Goal: Task Accomplishment & Management: Use online tool/utility

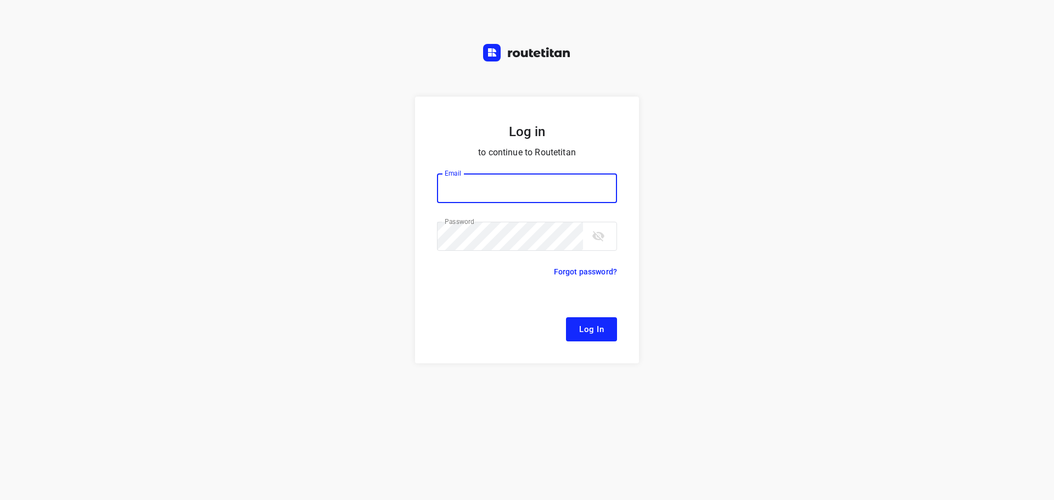
type input "remco@fruitopjewerk.nl"
click at [583, 327] on span "Log In" at bounding box center [591, 329] width 25 height 14
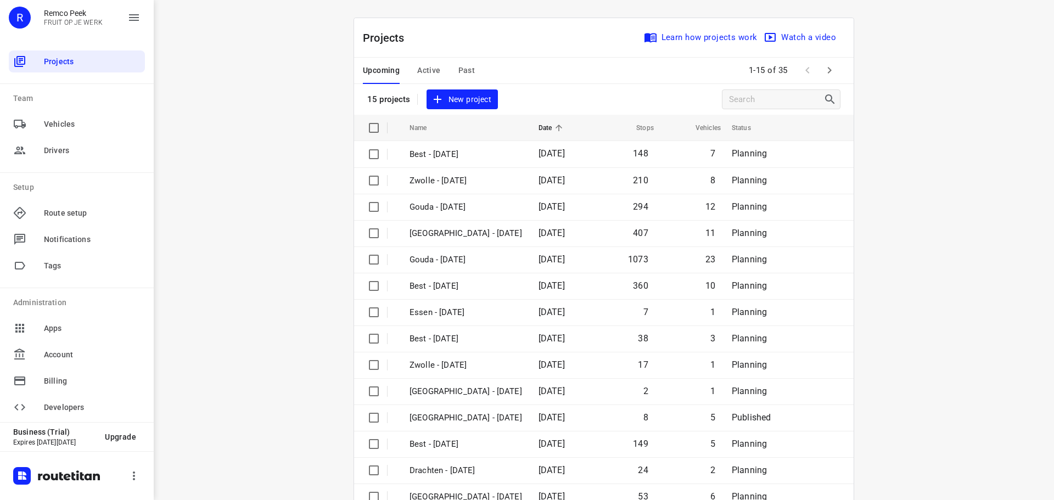
click at [419, 69] on span "Active" at bounding box center [428, 71] width 23 height 14
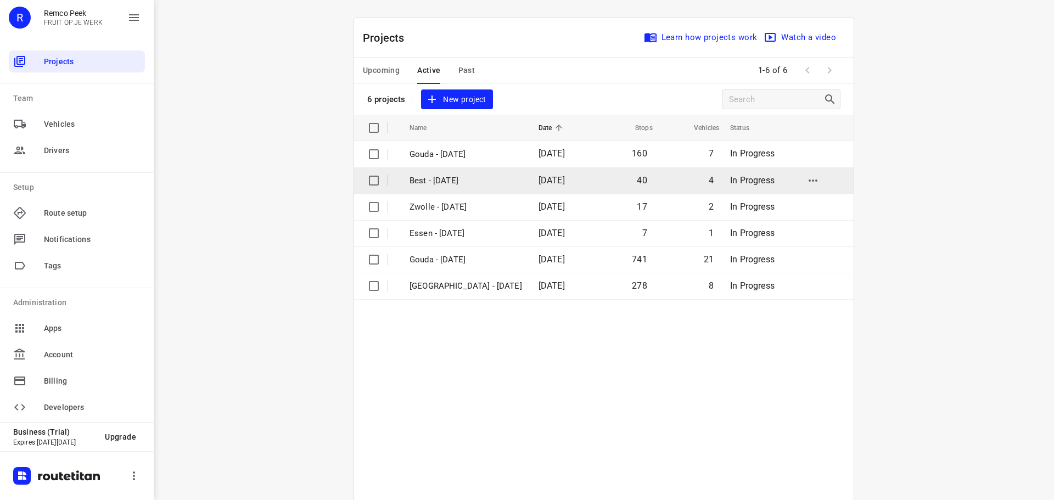
click at [458, 183] on p "Best - [DATE]" at bounding box center [465, 180] width 112 height 13
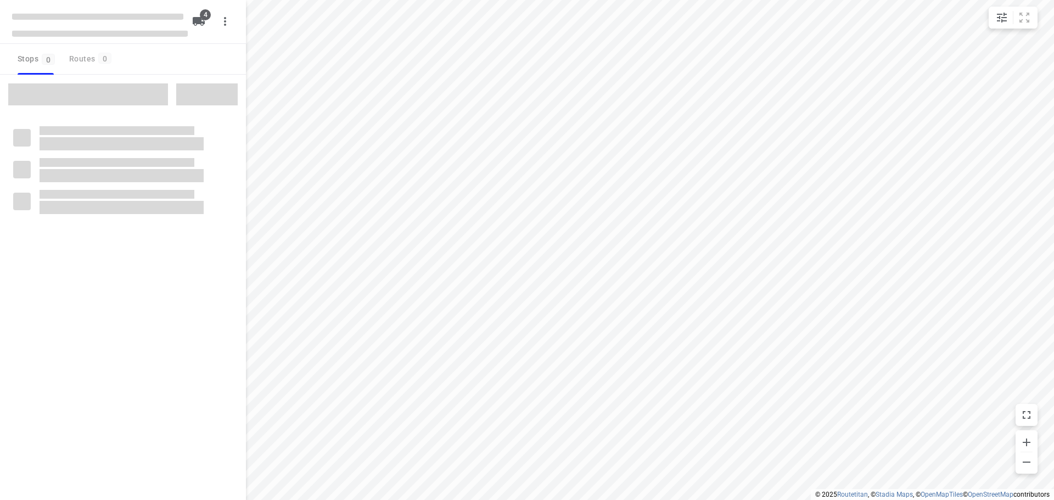
checkbox input "true"
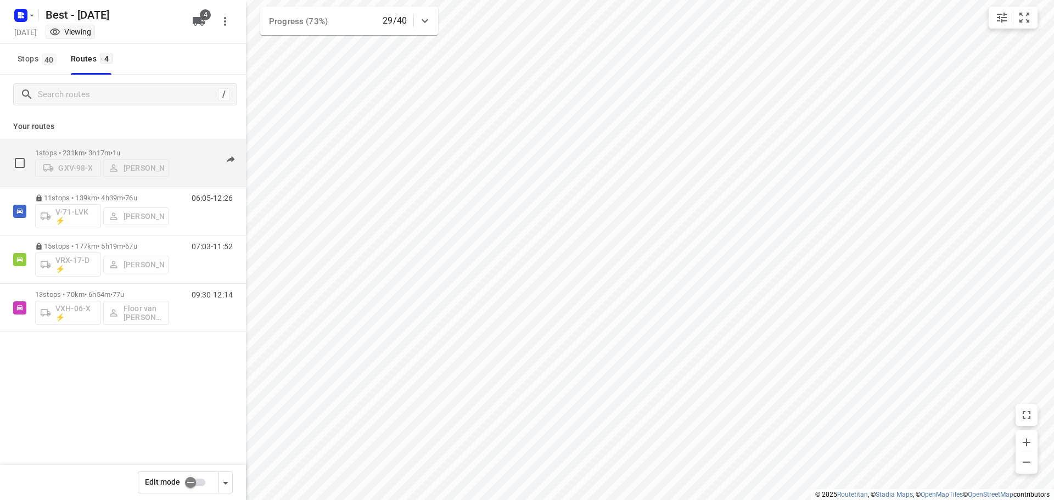
click at [92, 153] on p "1 stops • 231km • 3h17m • 1u" at bounding box center [102, 153] width 134 height 8
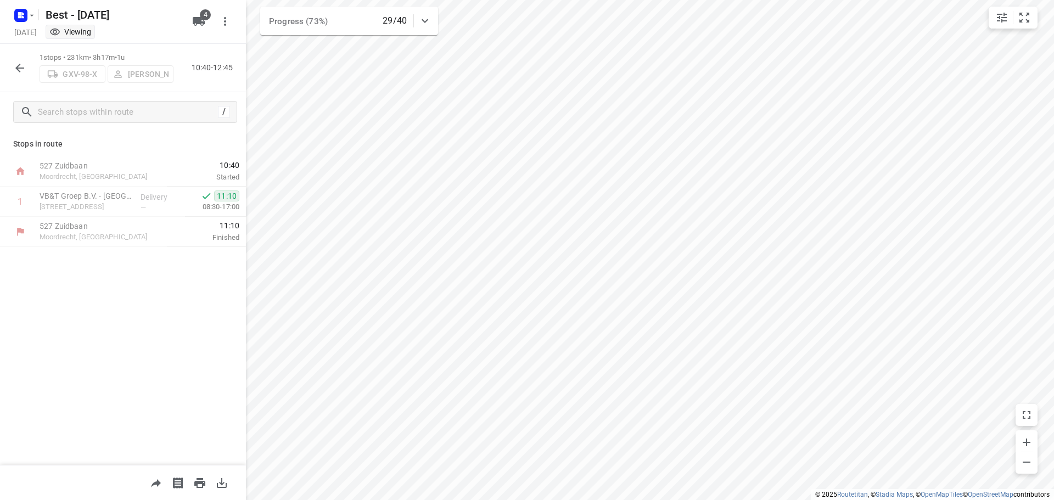
click at [13, 65] on button "button" at bounding box center [20, 68] width 22 height 22
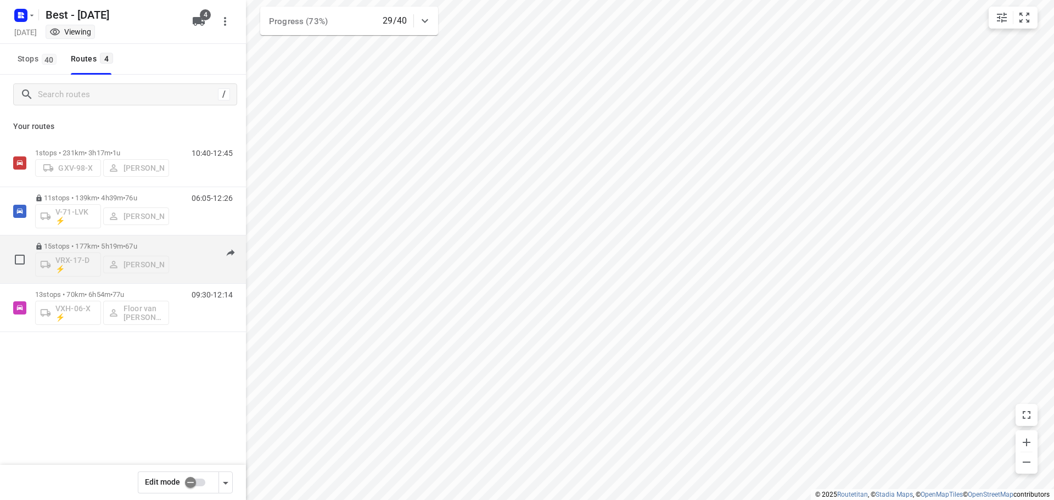
click at [83, 245] on p "15 stops • 177km • 5h19m • 67u" at bounding box center [102, 246] width 134 height 8
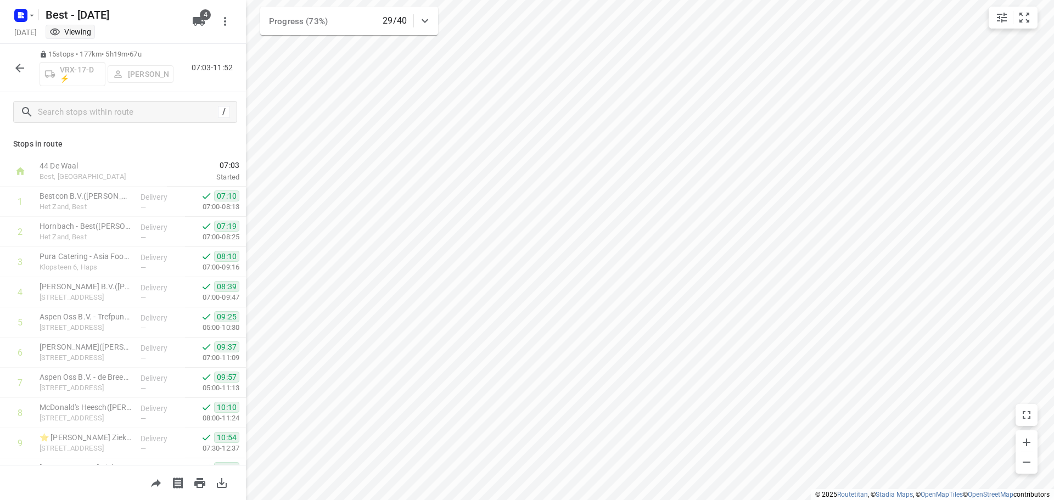
scroll to position [205, 0]
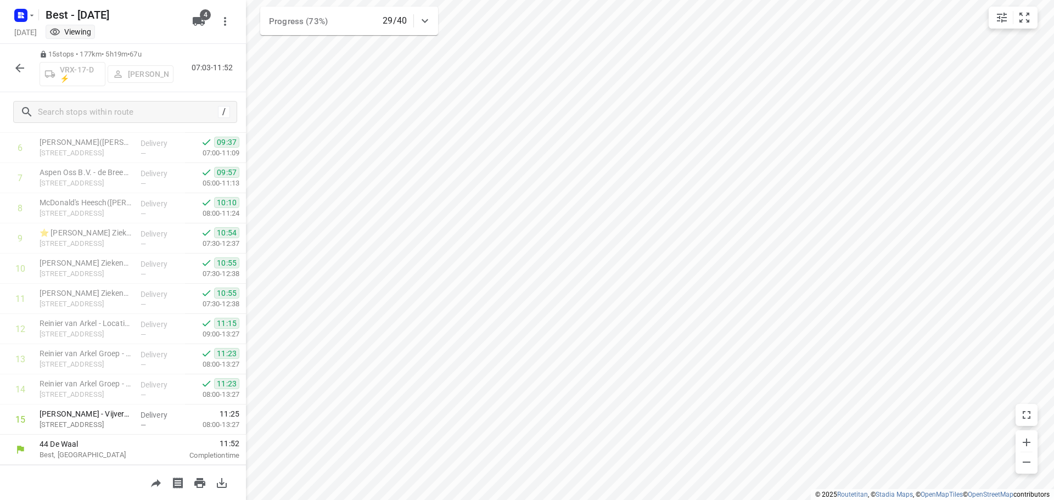
click at [22, 65] on icon "button" at bounding box center [19, 67] width 13 height 13
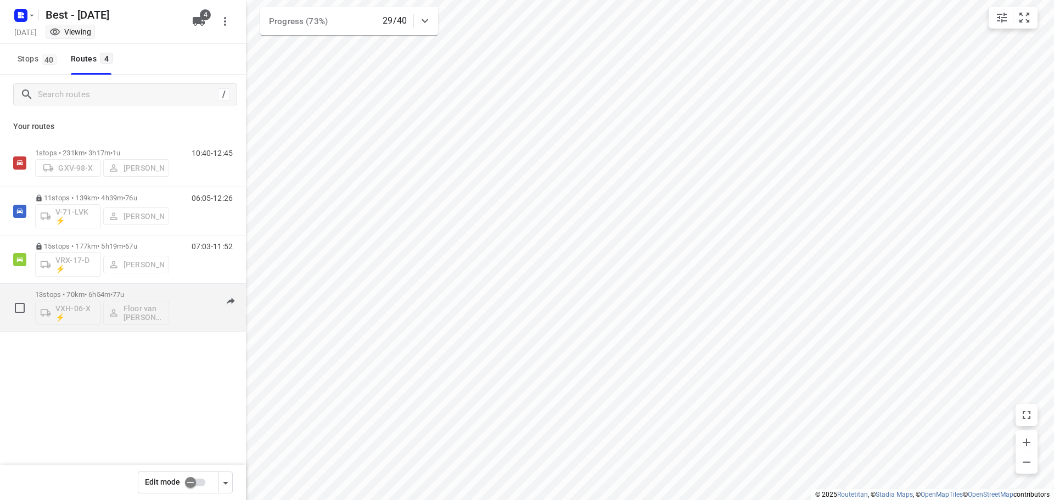
click at [82, 294] on p "13 stops • 70km • 6h54m • 77u" at bounding box center [102, 294] width 134 height 8
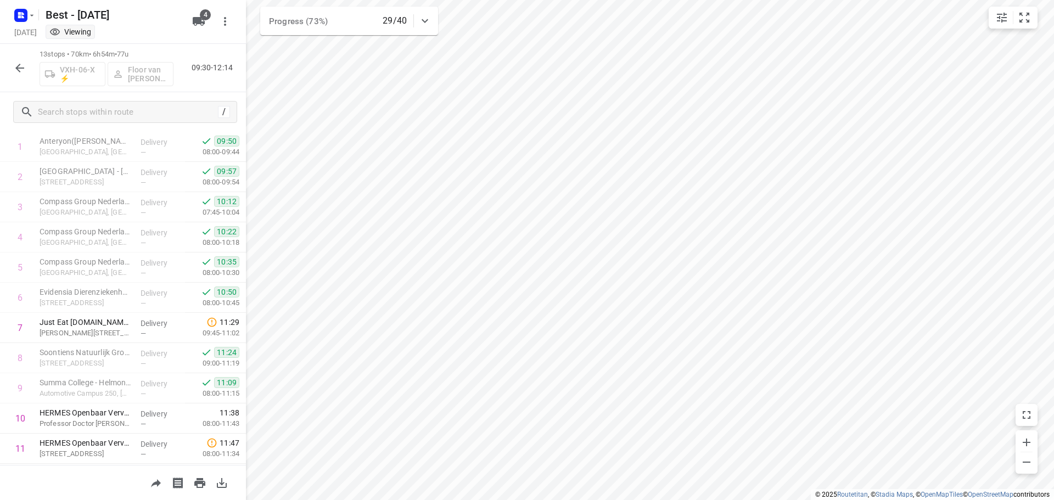
scroll to position [0, 0]
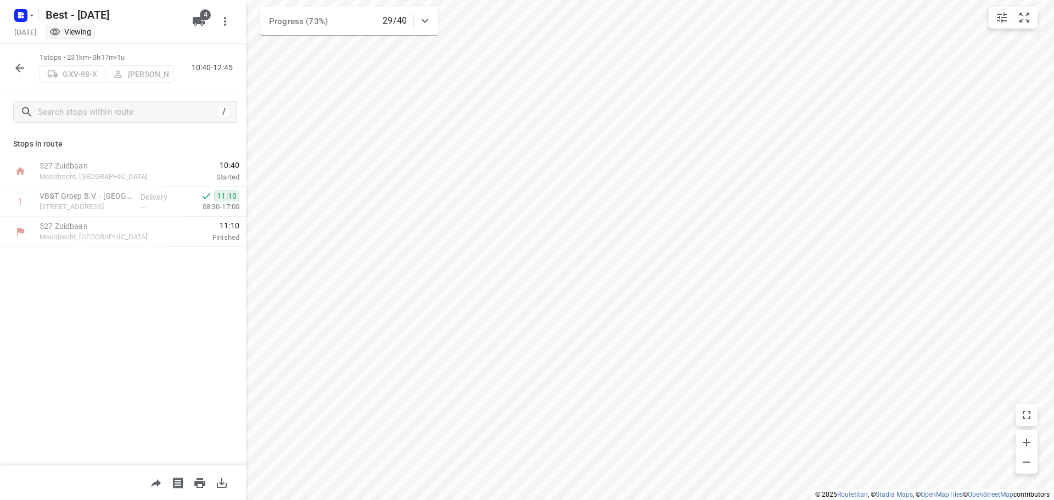
click at [36, 75] on div "1 stops • 231km • 3h17m • 1u GXV-98-X Gerjan Sterken 10:40-12:45" at bounding box center [123, 68] width 246 height 48
click at [8, 71] on div "1 stops • 231km • 3h17m • 1u GXV-98-X Gerjan Sterken 10:40-12:45" at bounding box center [123, 68] width 246 height 48
click at [13, 69] on icon "button" at bounding box center [19, 67] width 13 height 13
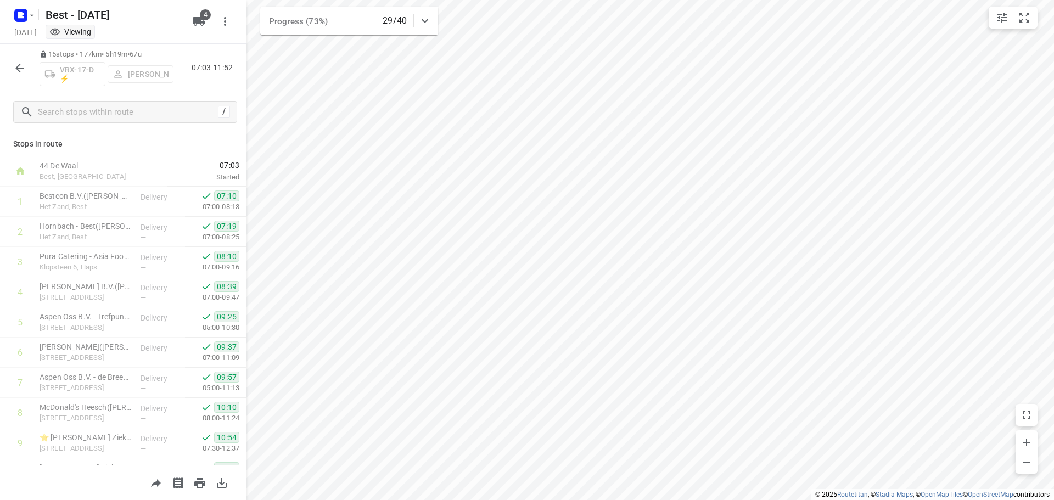
click at [25, 64] on icon "button" at bounding box center [19, 67] width 13 height 13
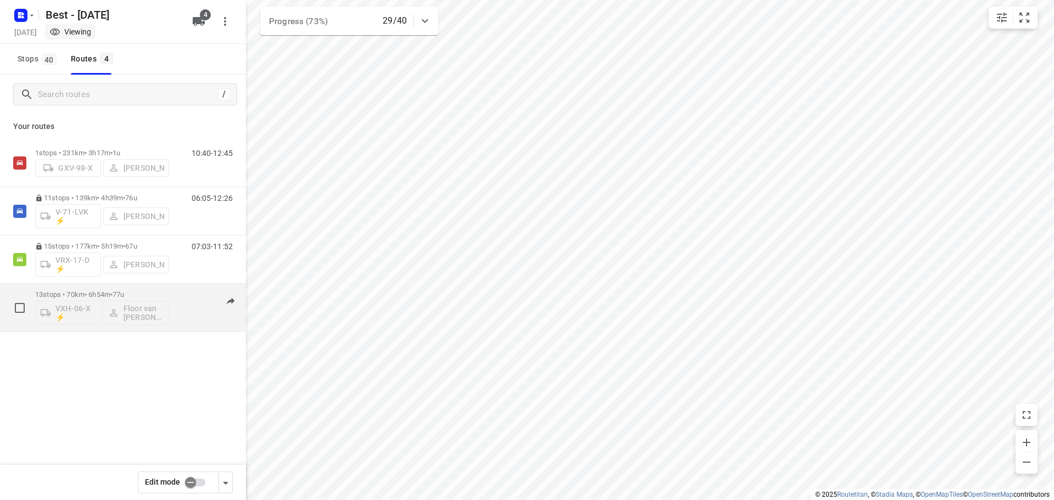
click at [88, 289] on div "13 stops • 70km • 6h54m • 77u VXH-06-X ⚡ Floor van Donzel (Best)" at bounding box center [102, 308] width 134 height 46
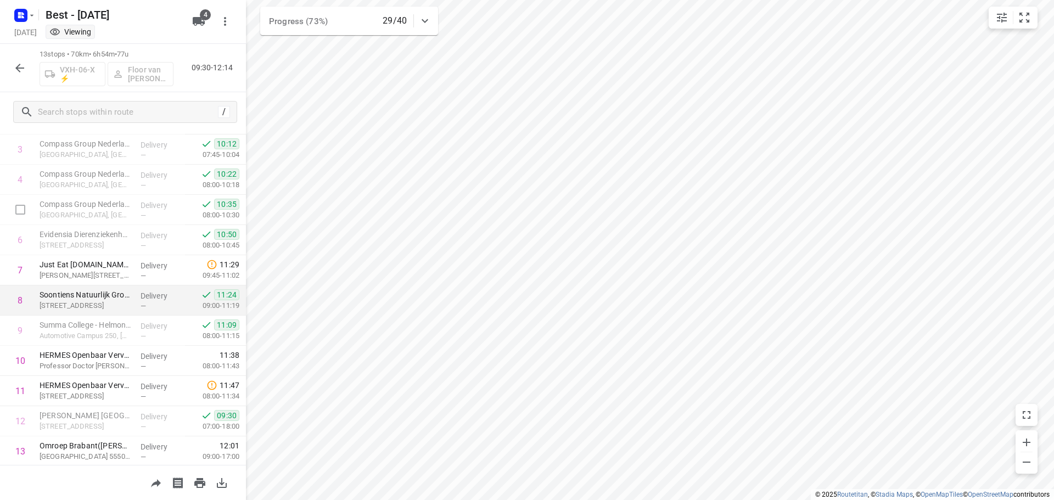
scroll to position [144, 0]
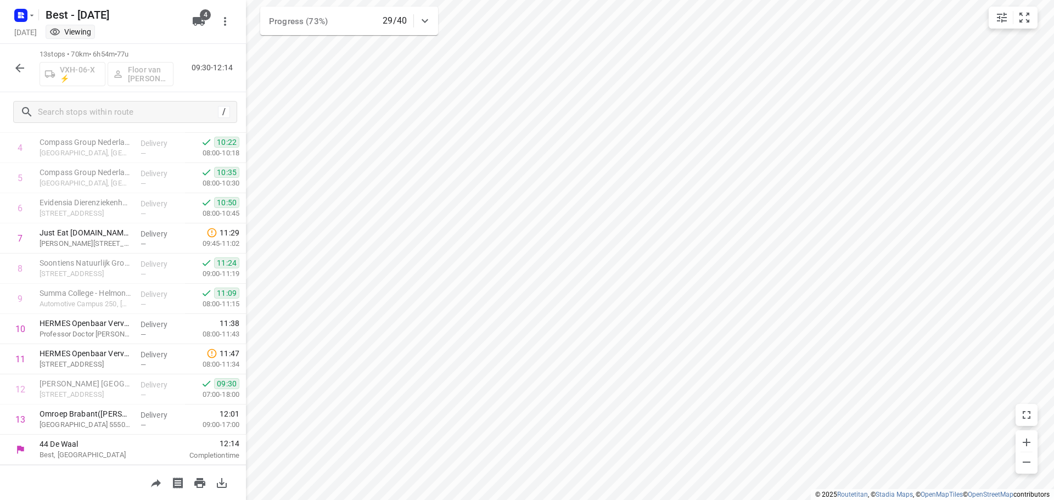
click at [23, 71] on icon "button" at bounding box center [19, 67] width 13 height 13
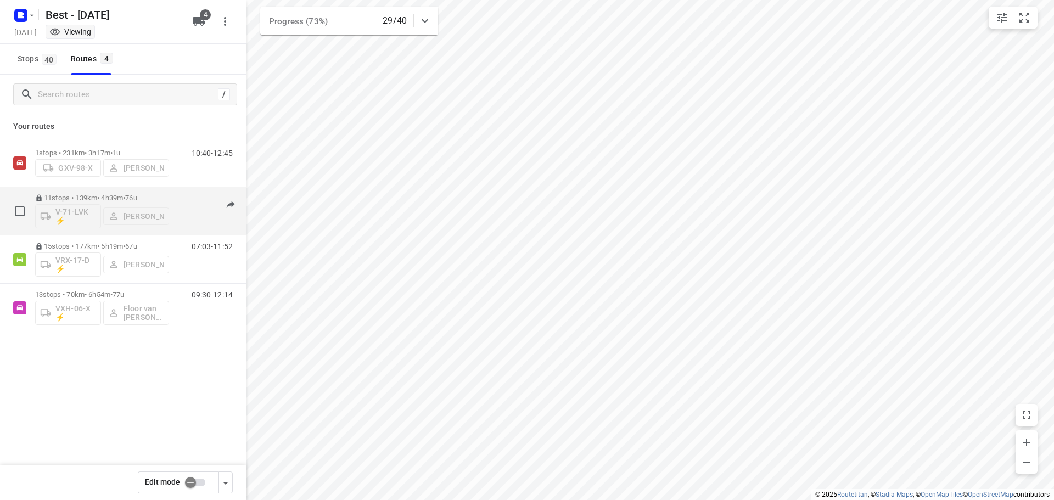
click at [108, 197] on p "11 stops • 139km • 4h39m • 76u" at bounding box center [102, 198] width 134 height 8
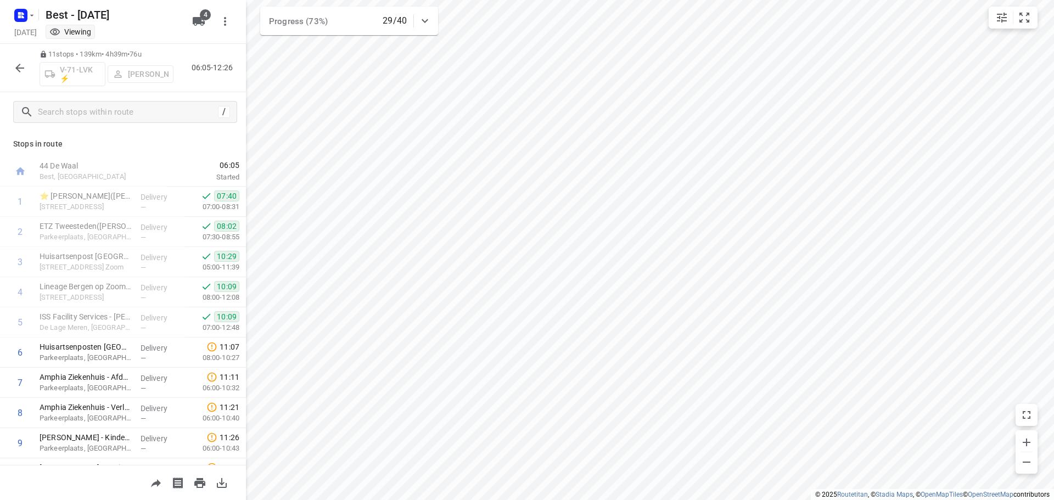
scroll to position [84, 0]
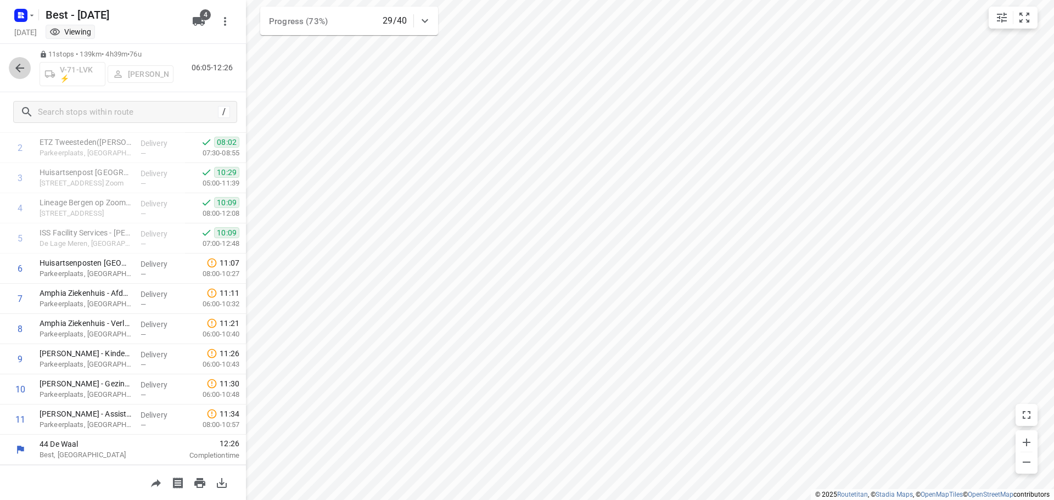
click at [19, 74] on icon "button" at bounding box center [19, 67] width 13 height 13
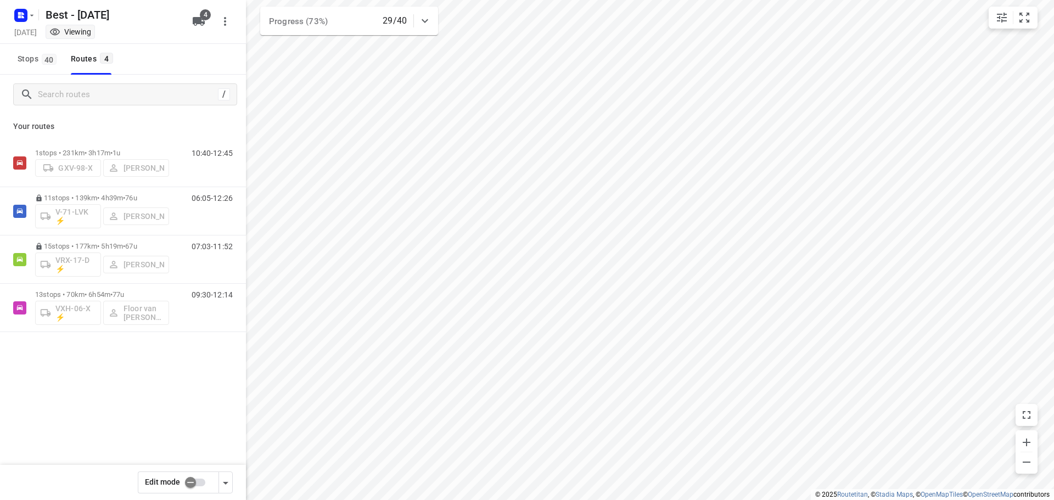
click at [426, 19] on icon at bounding box center [424, 20] width 13 height 13
click at [424, 25] on icon at bounding box center [424, 25] width 7 height 4
click at [106, 299] on div "VXH-06-X ⚡ Floor van Donzel (Best)" at bounding box center [102, 312] width 134 height 26
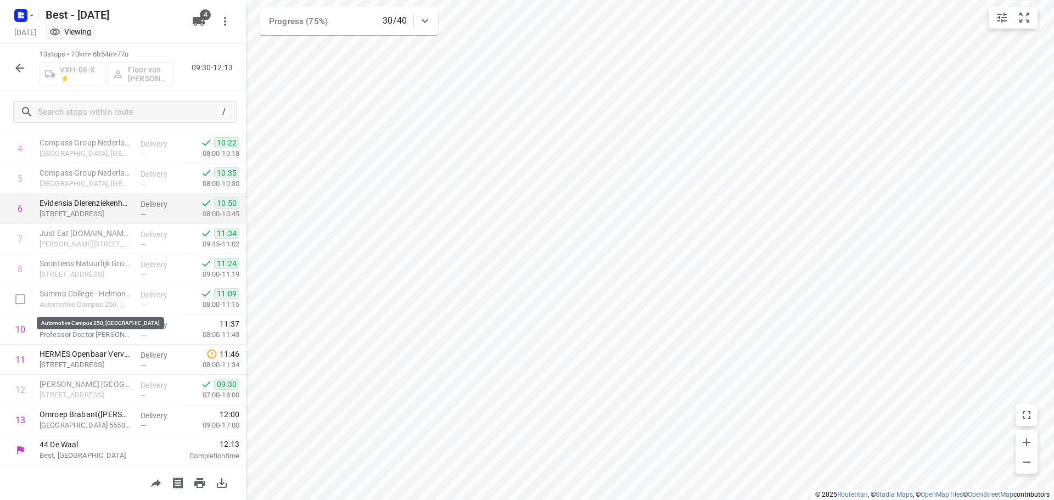
scroll to position [144, 0]
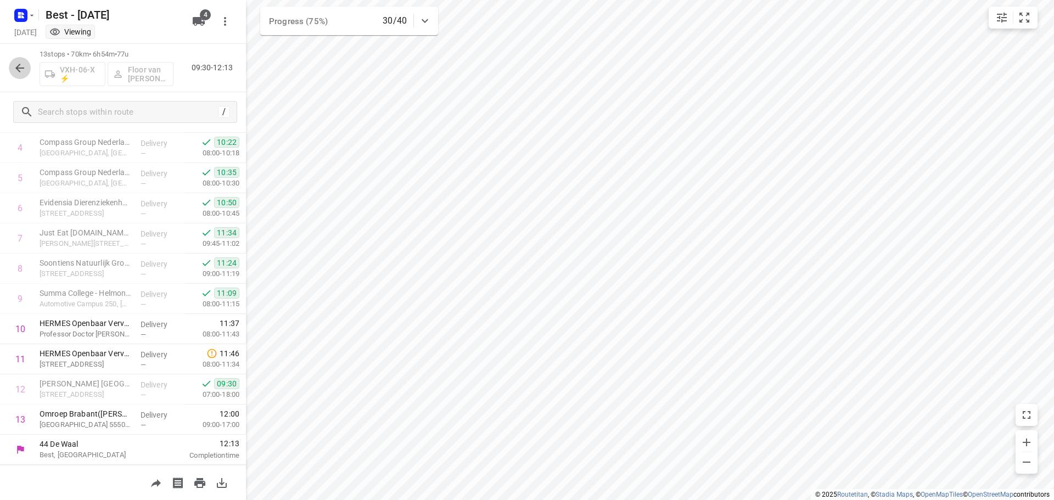
click at [26, 70] on button "button" at bounding box center [20, 68] width 22 height 22
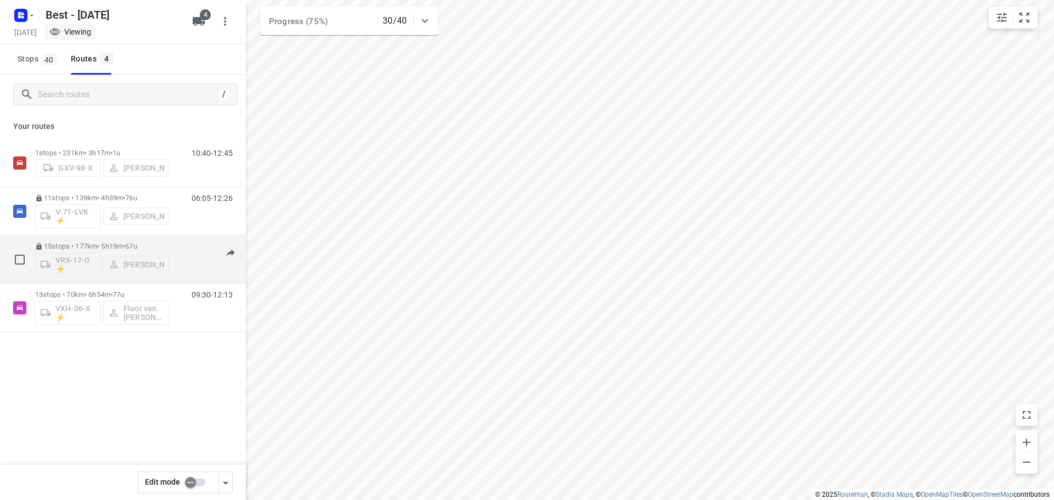
click at [89, 239] on div "15 stops • 177km • 5h19m • 67u VRX-17-D ⚡ Stefan van Dijck" at bounding box center [102, 260] width 134 height 46
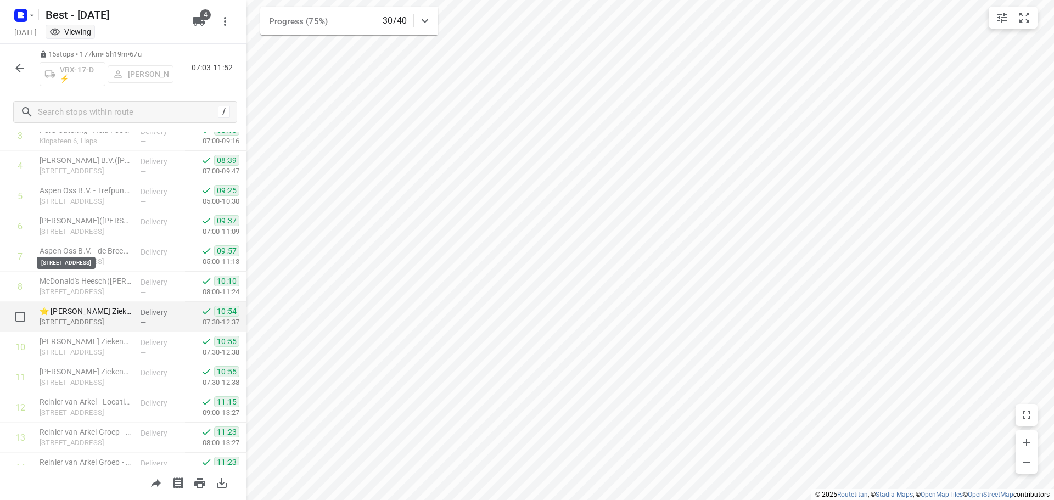
scroll to position [205, 0]
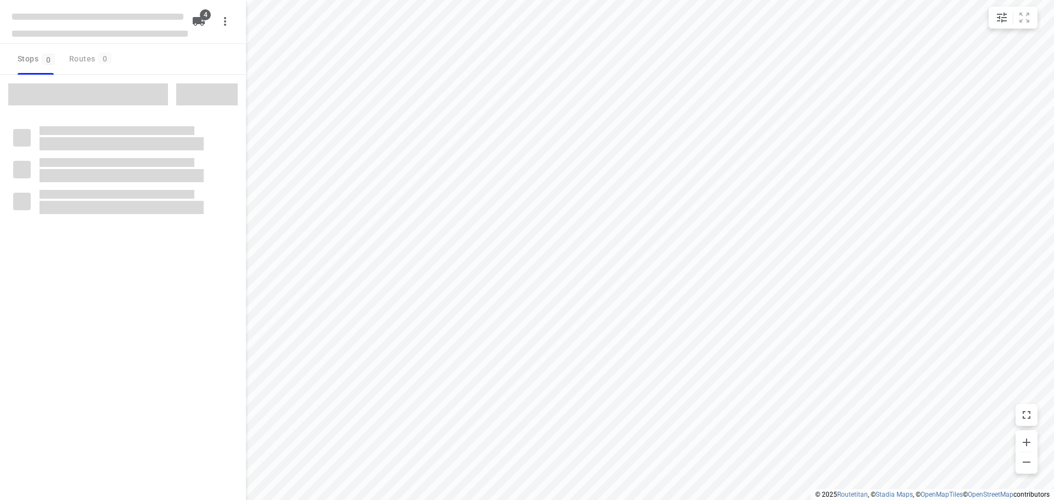
checkbox input "true"
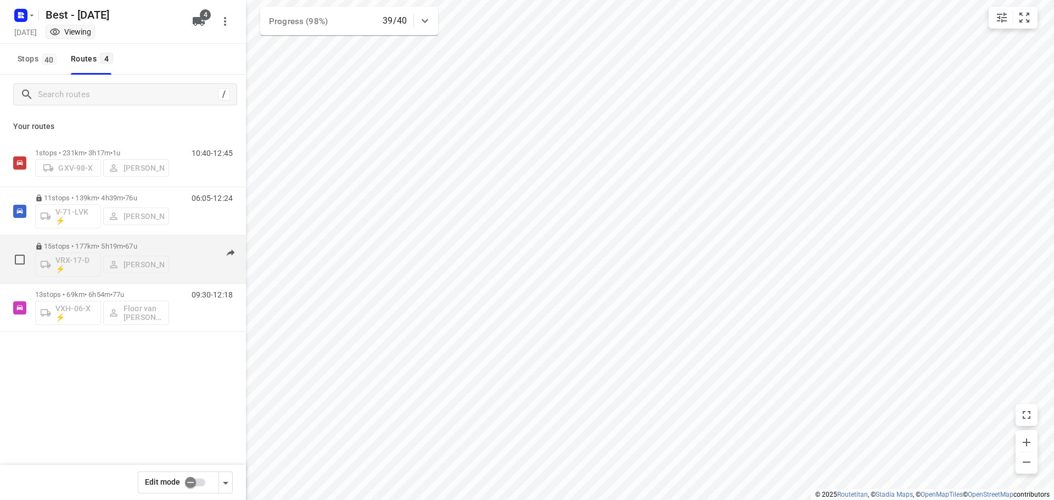
click at [86, 244] on p "15 stops • 177km • 5h19m • 67u" at bounding box center [102, 246] width 134 height 8
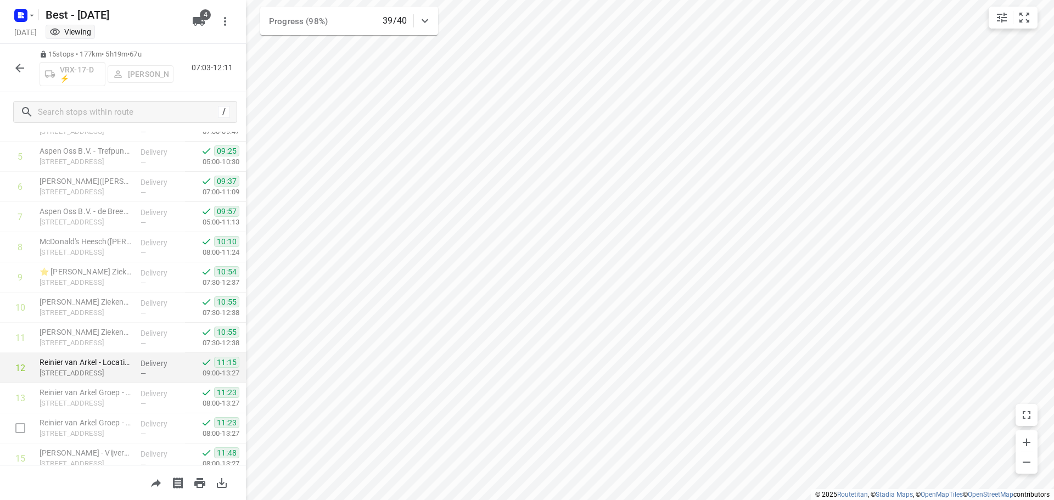
scroll to position [150, 0]
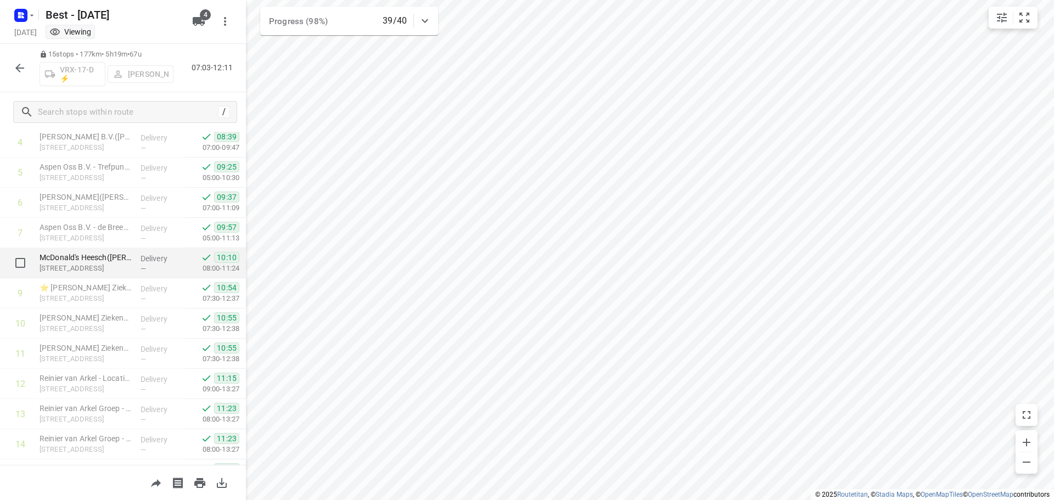
click at [146, 252] on div "Delivery —" at bounding box center [160, 263] width 49 height 30
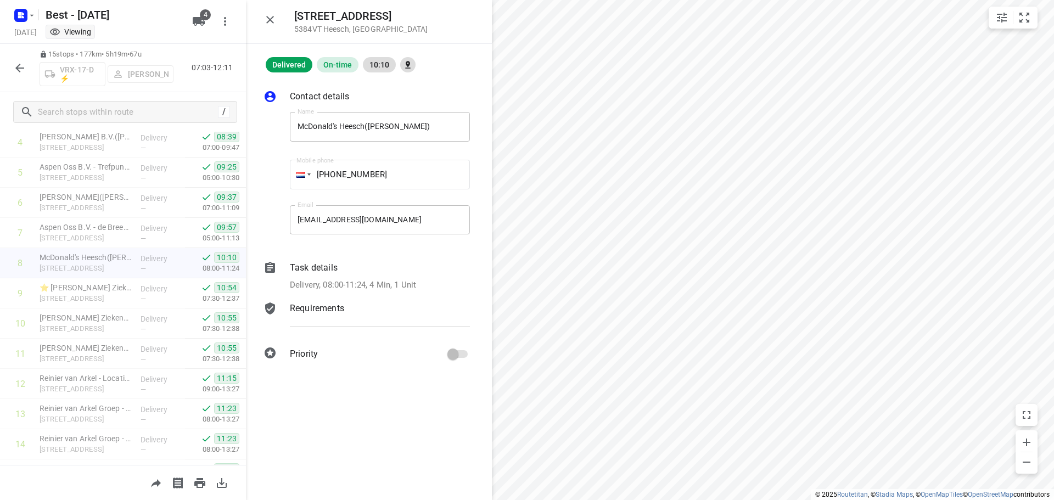
click at [401, 274] on div "Task details" at bounding box center [380, 267] width 180 height 13
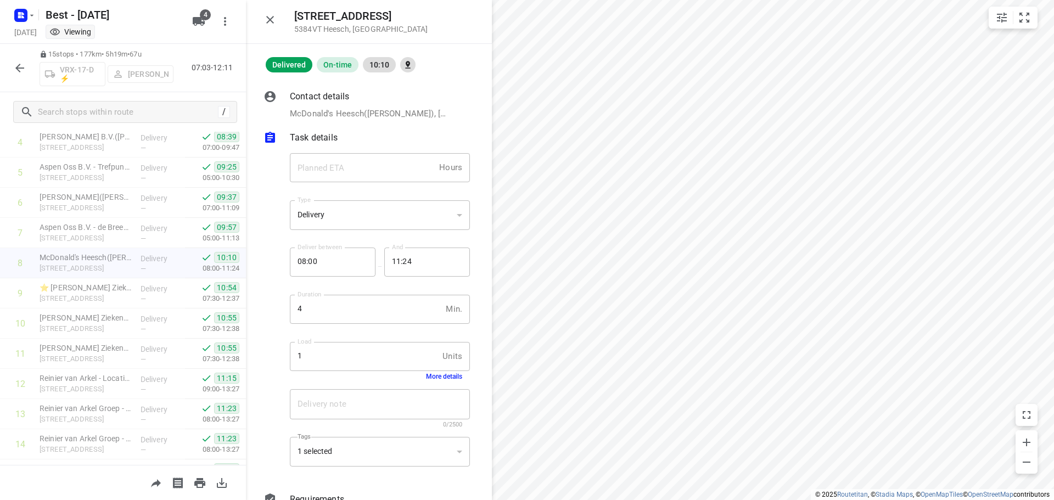
click at [426, 380] on button "More details" at bounding box center [444, 377] width 36 height 8
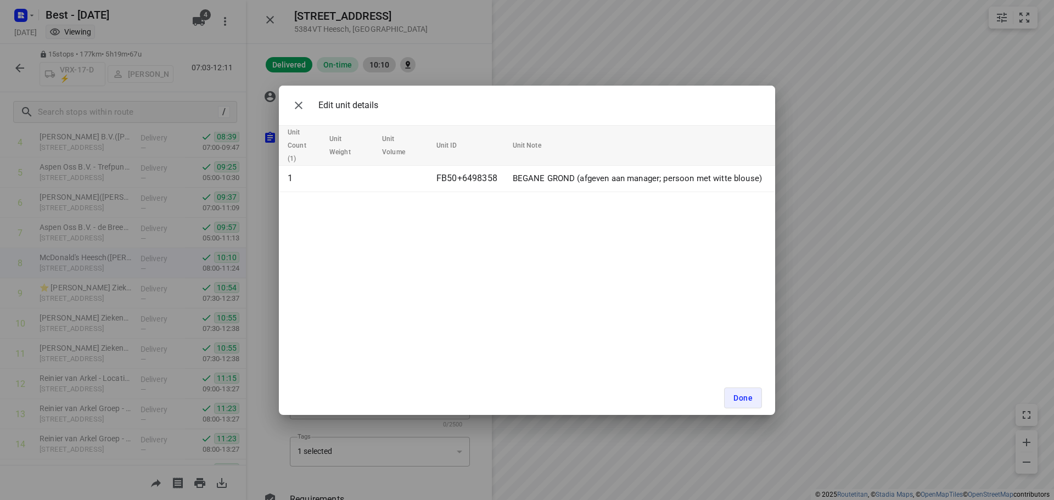
click at [288, 110] on div "Edit unit details" at bounding box center [333, 105] width 91 height 22
click at [295, 106] on icon "button" at bounding box center [298, 105] width 13 height 13
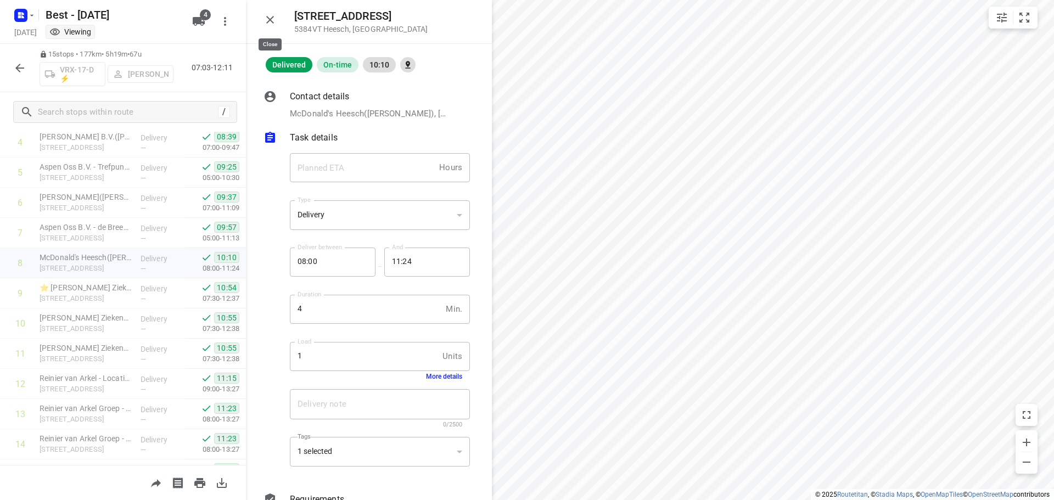
click at [271, 16] on icon "button" at bounding box center [269, 19] width 13 height 13
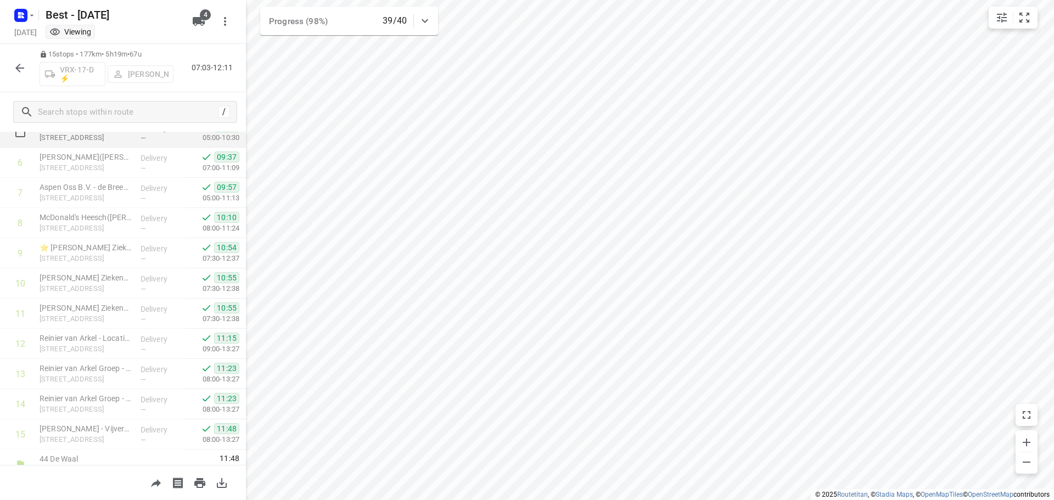
scroll to position [205, 0]
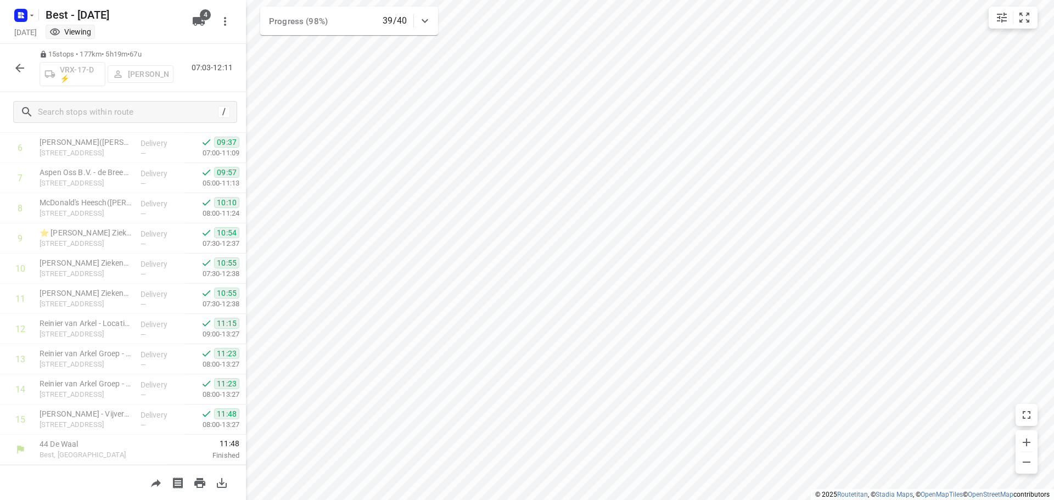
drag, startPoint x: 10, startPoint y: 44, endPoint x: 13, endPoint y: 64, distance: 20.5
click at [10, 48] on div "15 stops • 177km • 5h19m • 67u VRX-17-D ⚡ [PERSON_NAME] 07:03-12:11" at bounding box center [123, 68] width 246 height 48
click at [13, 64] on button "button" at bounding box center [20, 68] width 22 height 22
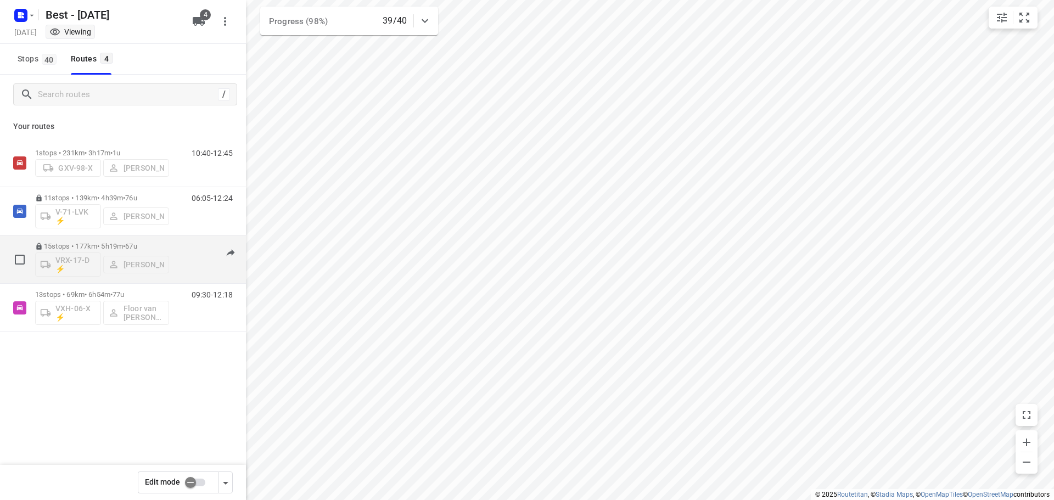
click at [115, 241] on div "15 stops • 177km • 5h19m • 67u VRX-17-D ⚡ Stefan van Dijck" at bounding box center [102, 260] width 134 height 46
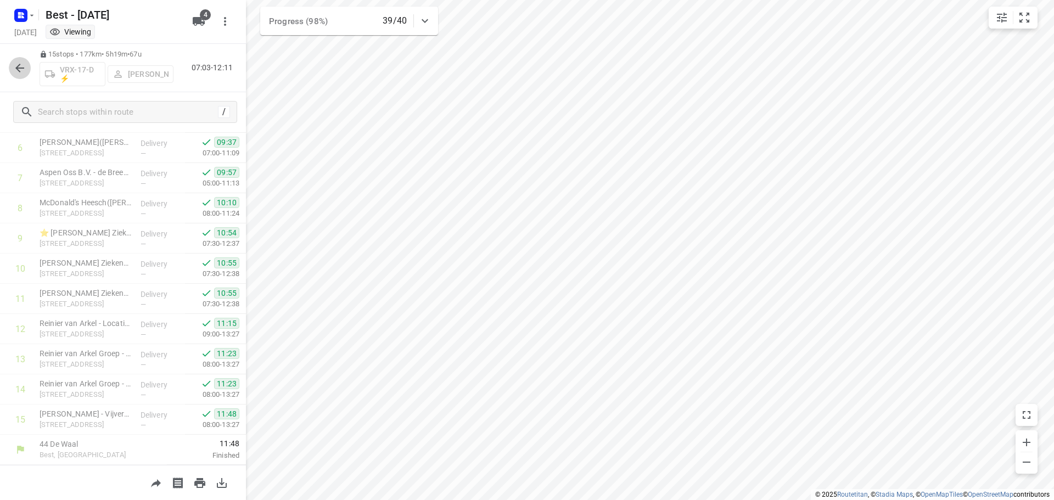
click at [20, 63] on icon "button" at bounding box center [19, 67] width 13 height 13
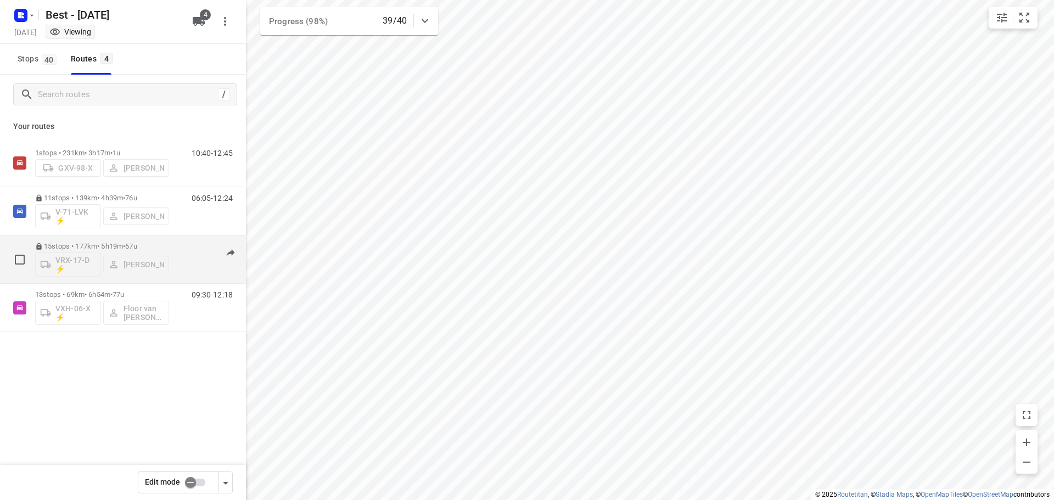
click at [108, 241] on div "15 stops • 177km • 5h19m • 67u VRX-17-D ⚡ Stefan van Dijck" at bounding box center [102, 260] width 134 height 46
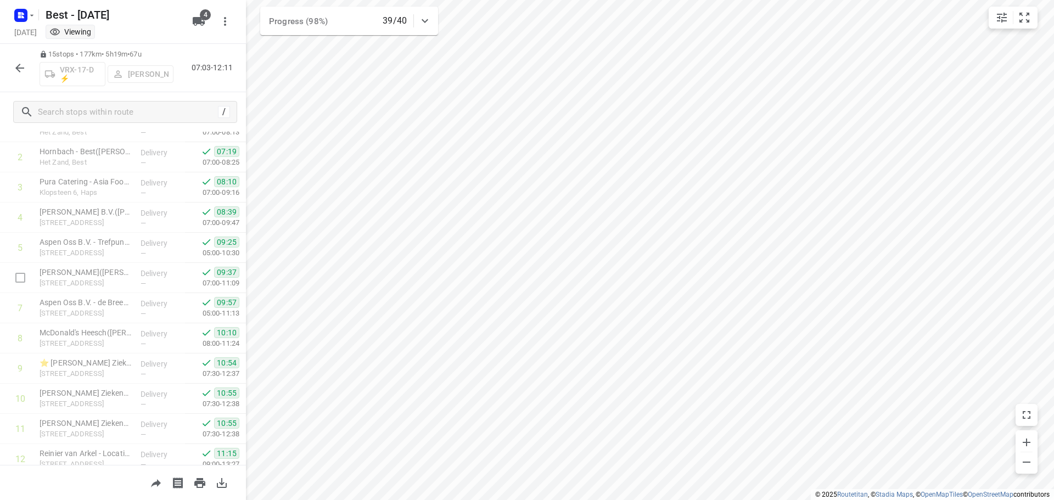
scroll to position [0, 0]
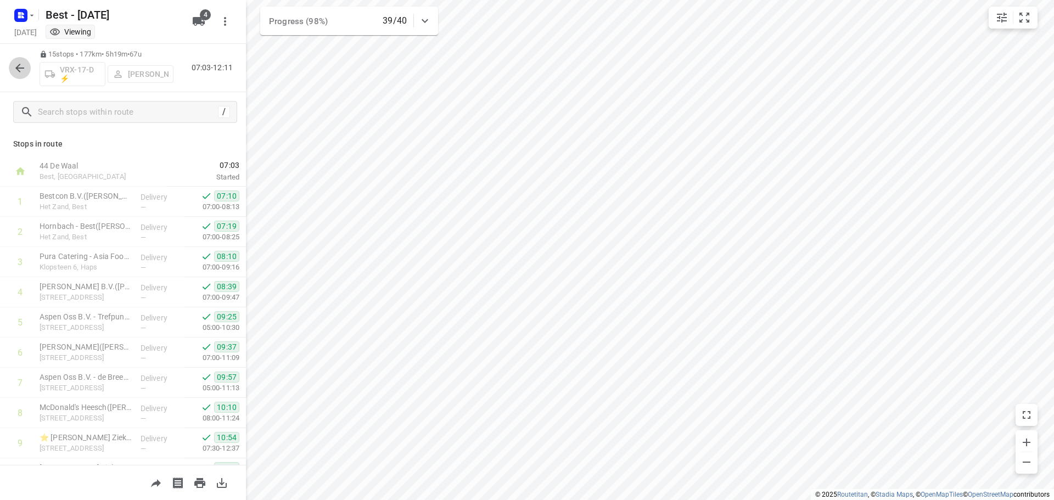
click at [24, 69] on icon "button" at bounding box center [19, 67] width 13 height 13
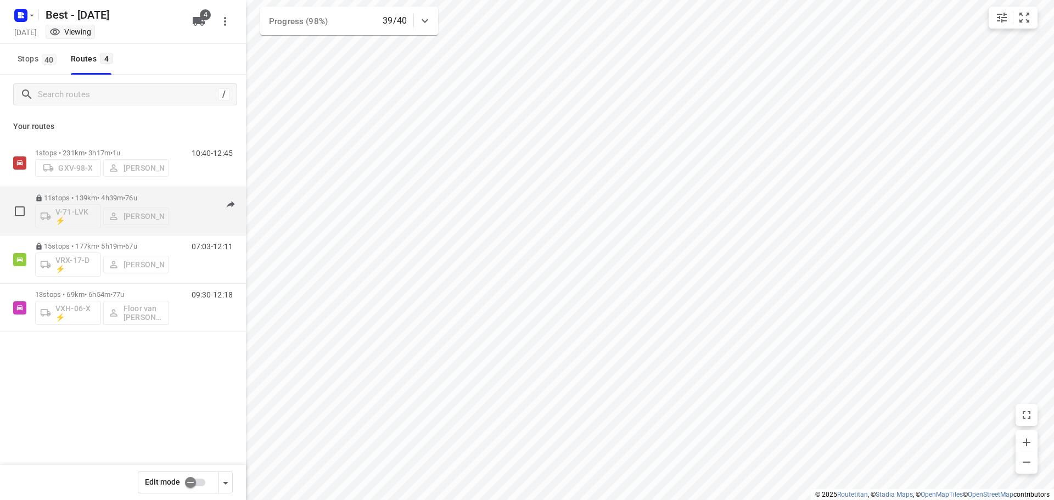
click at [79, 196] on p "11 stops • 139km • 4h39m • 76u" at bounding box center [102, 198] width 134 height 8
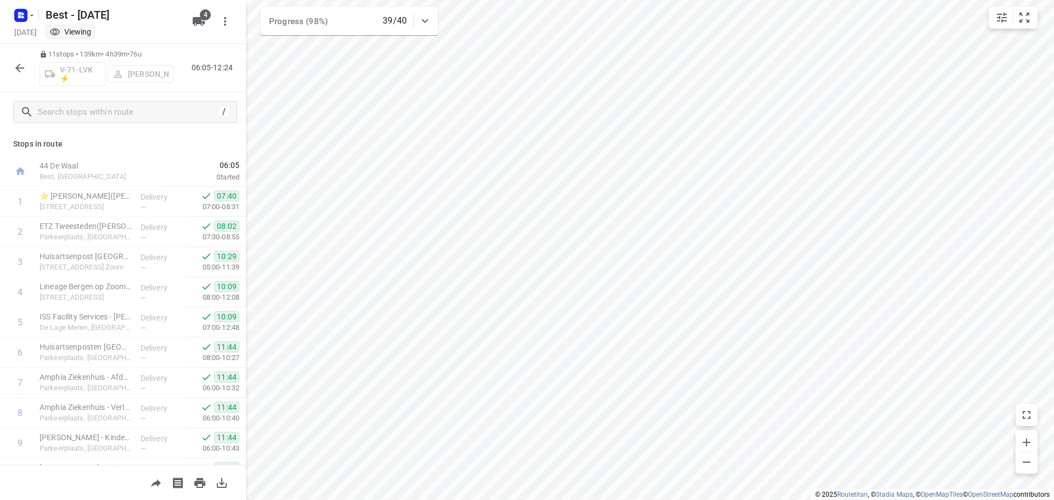
click at [31, 80] on div "11 stops • 139km • 4h39m • 76u V-71-LVK ⚡ Maurice Franken 06:05-12:24" at bounding box center [123, 68] width 246 height 48
click at [22, 78] on button "button" at bounding box center [20, 68] width 22 height 22
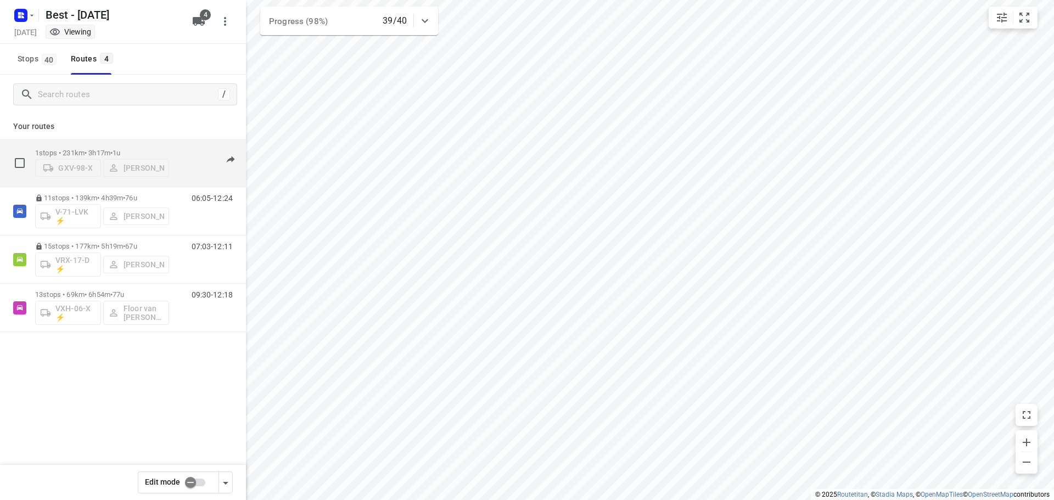
click at [121, 153] on div "1 stops • 231km • 3h17m • 1u GXV-98-X Gerjan Sterken" at bounding box center [102, 163] width 134 height 28
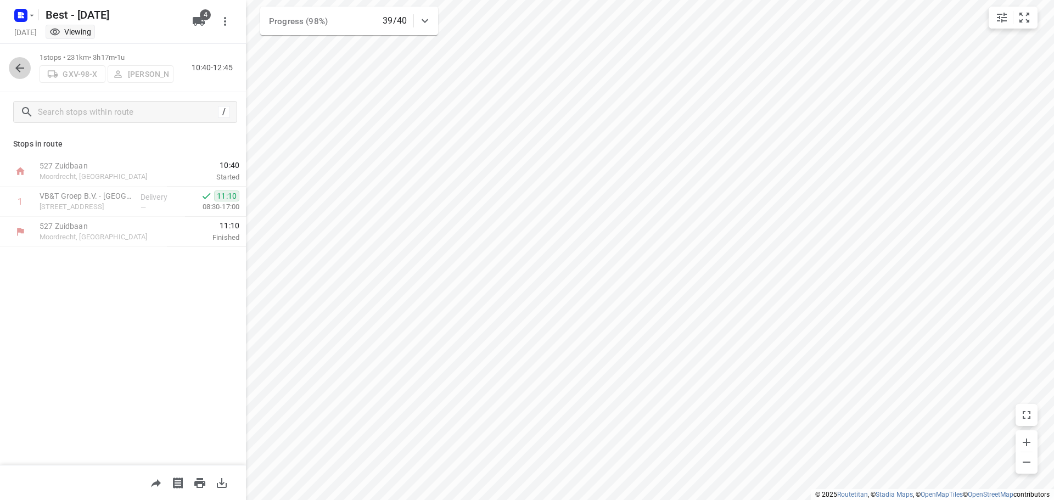
click at [24, 65] on icon "button" at bounding box center [19, 67] width 13 height 13
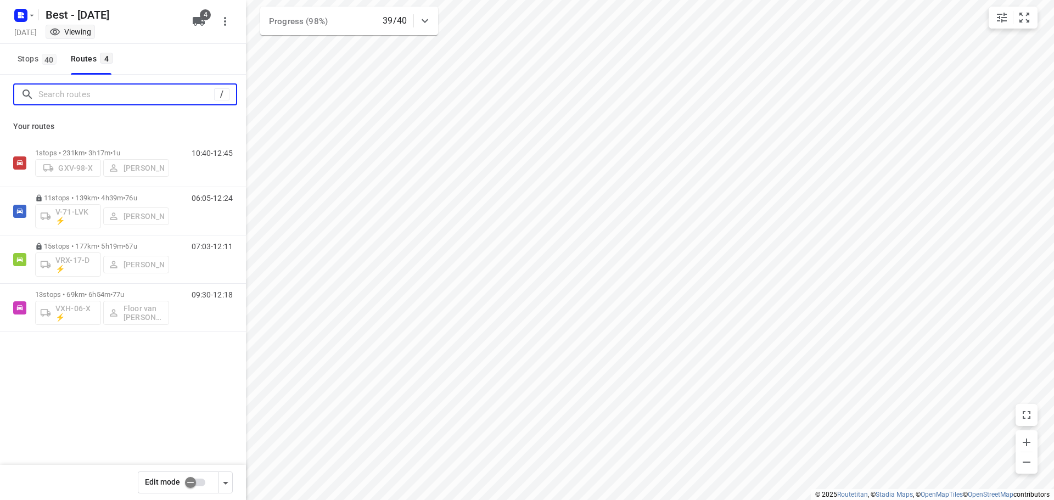
click at [133, 95] on input "Search routes" at bounding box center [126, 94] width 176 height 17
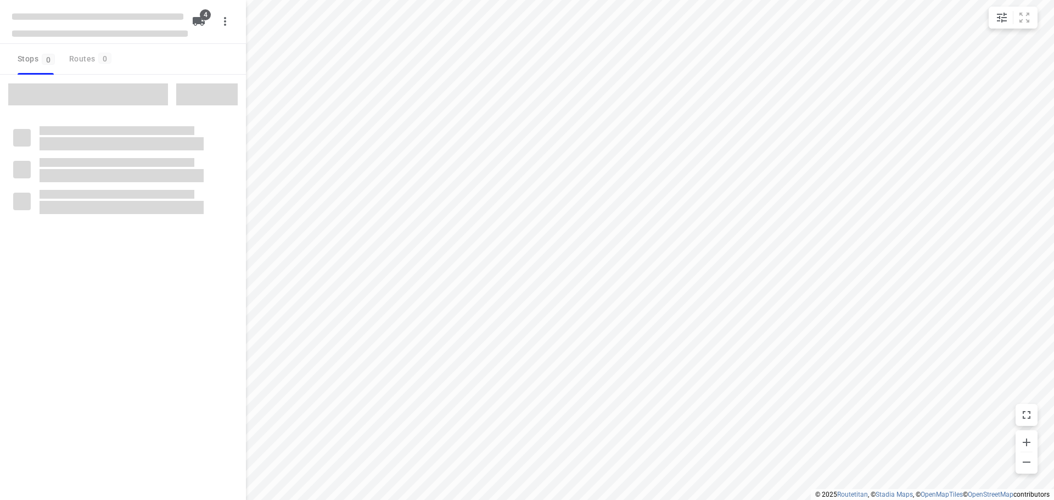
checkbox input "true"
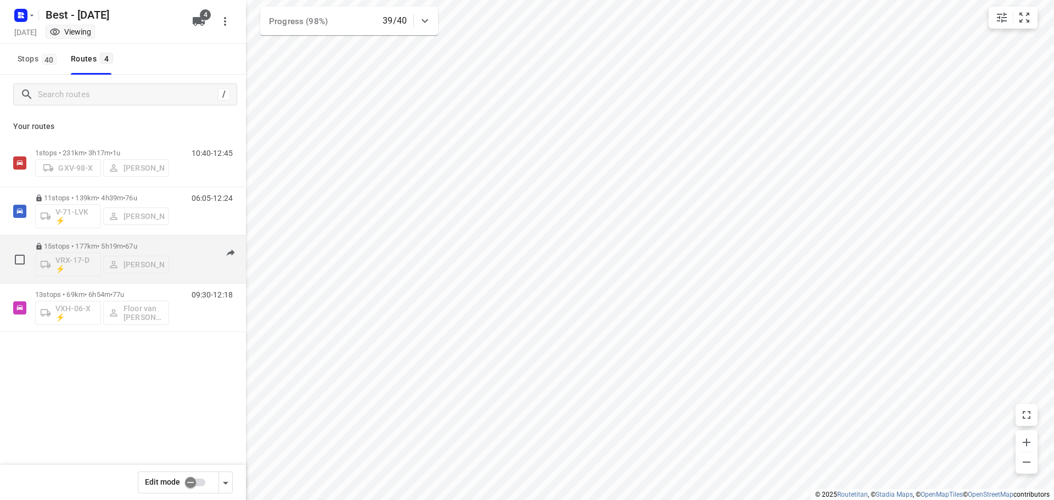
click at [120, 243] on p "15 stops • 177km • 5h19m • 67u" at bounding box center [102, 246] width 134 height 8
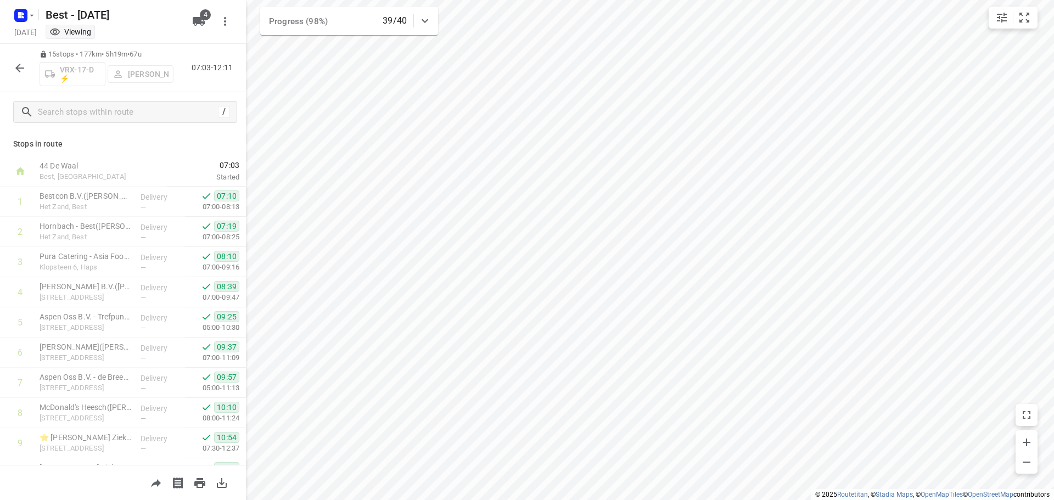
scroll to position [205, 0]
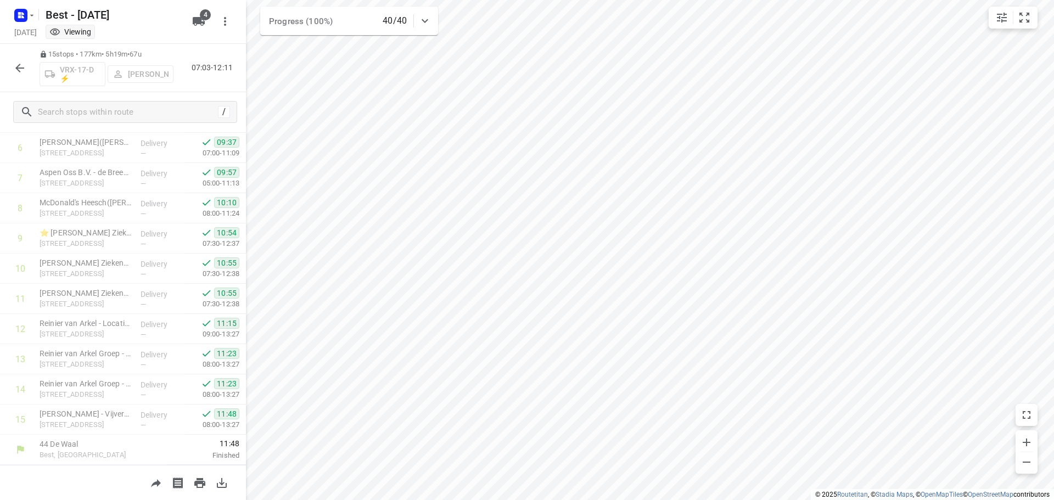
drag, startPoint x: 32, startPoint y: 76, endPoint x: 13, endPoint y: 59, distance: 25.7
click at [29, 72] on div "15 stops • 177km • 5h19m • 67u VRX-17-D ⚡ [PERSON_NAME] 07:03-12:11" at bounding box center [123, 68] width 246 height 48
click at [13, 59] on button "button" at bounding box center [20, 68] width 22 height 22
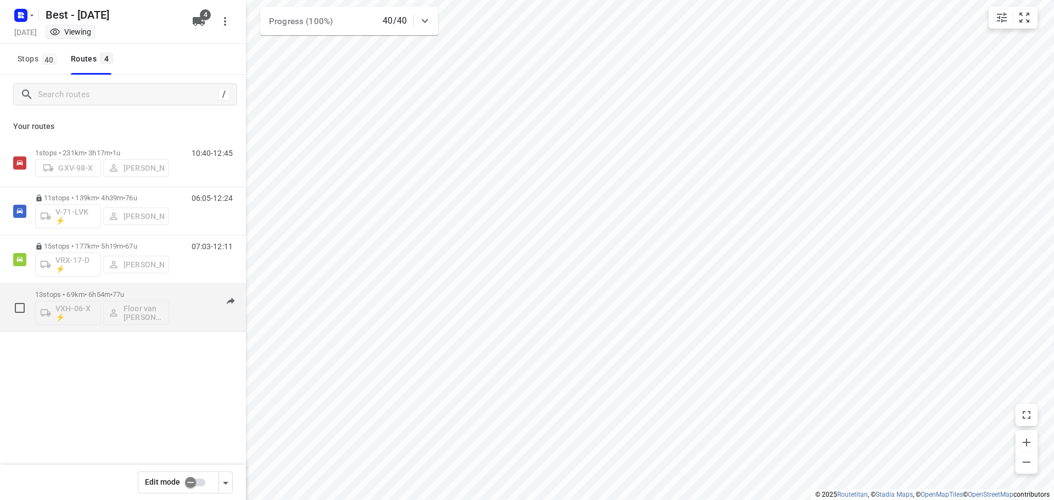
click at [71, 293] on p "13 stops • 69km • 6h54m • 77u" at bounding box center [102, 294] width 134 height 8
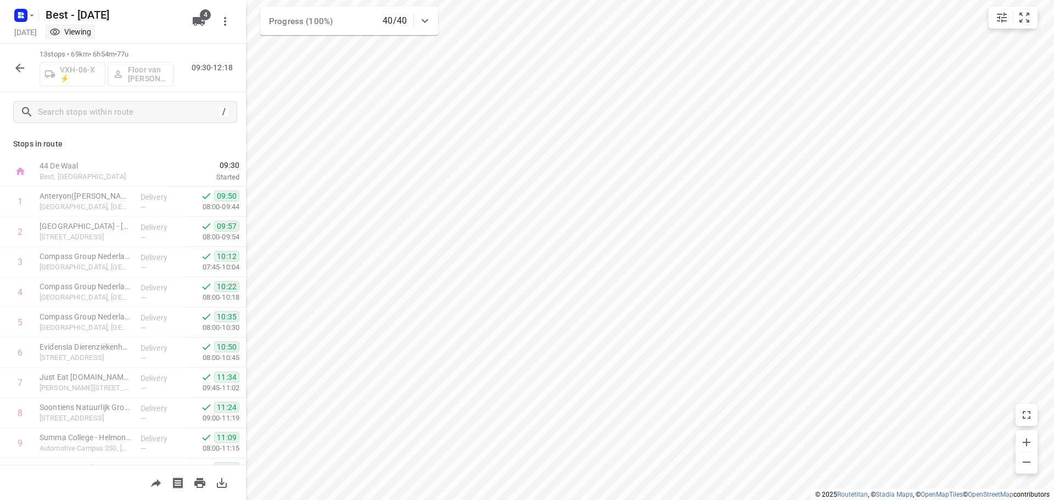
scroll to position [144, 0]
